Goal: Learn about a topic

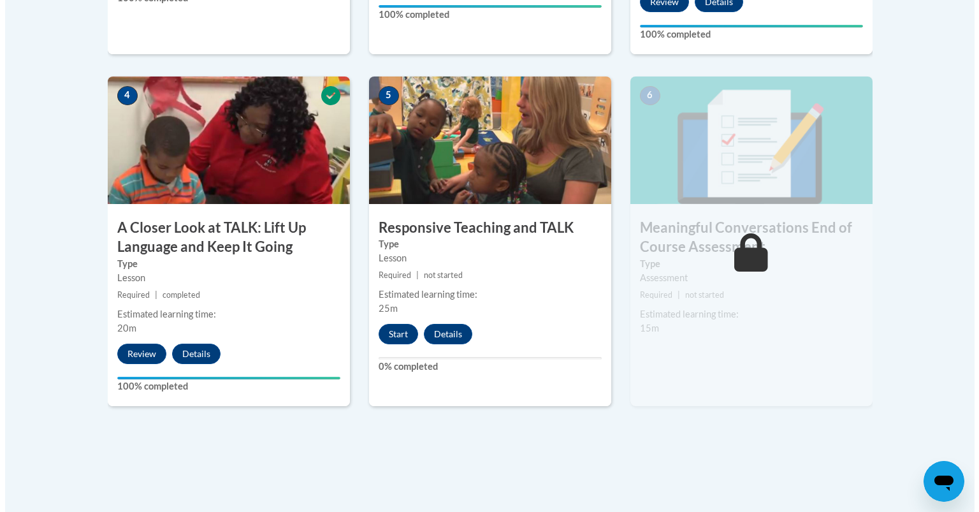
scroll to position [758, 0]
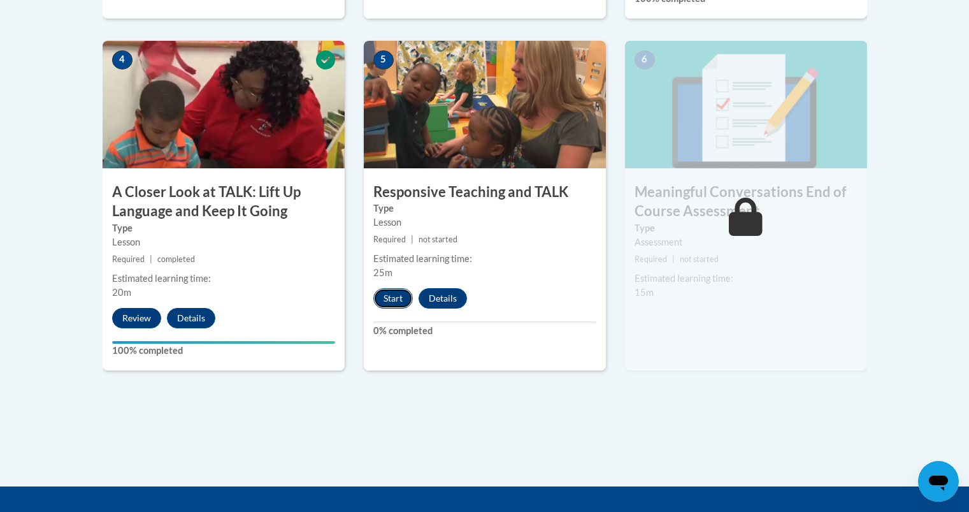
click at [399, 296] on button "Start" at bounding box center [393, 298] width 40 height 20
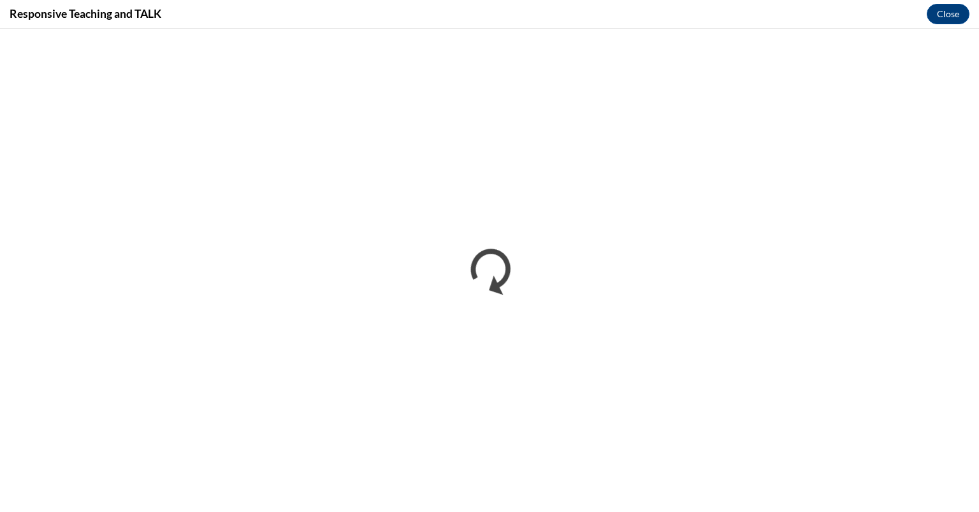
scroll to position [0, 0]
